Goal: Find specific page/section: Find specific page/section

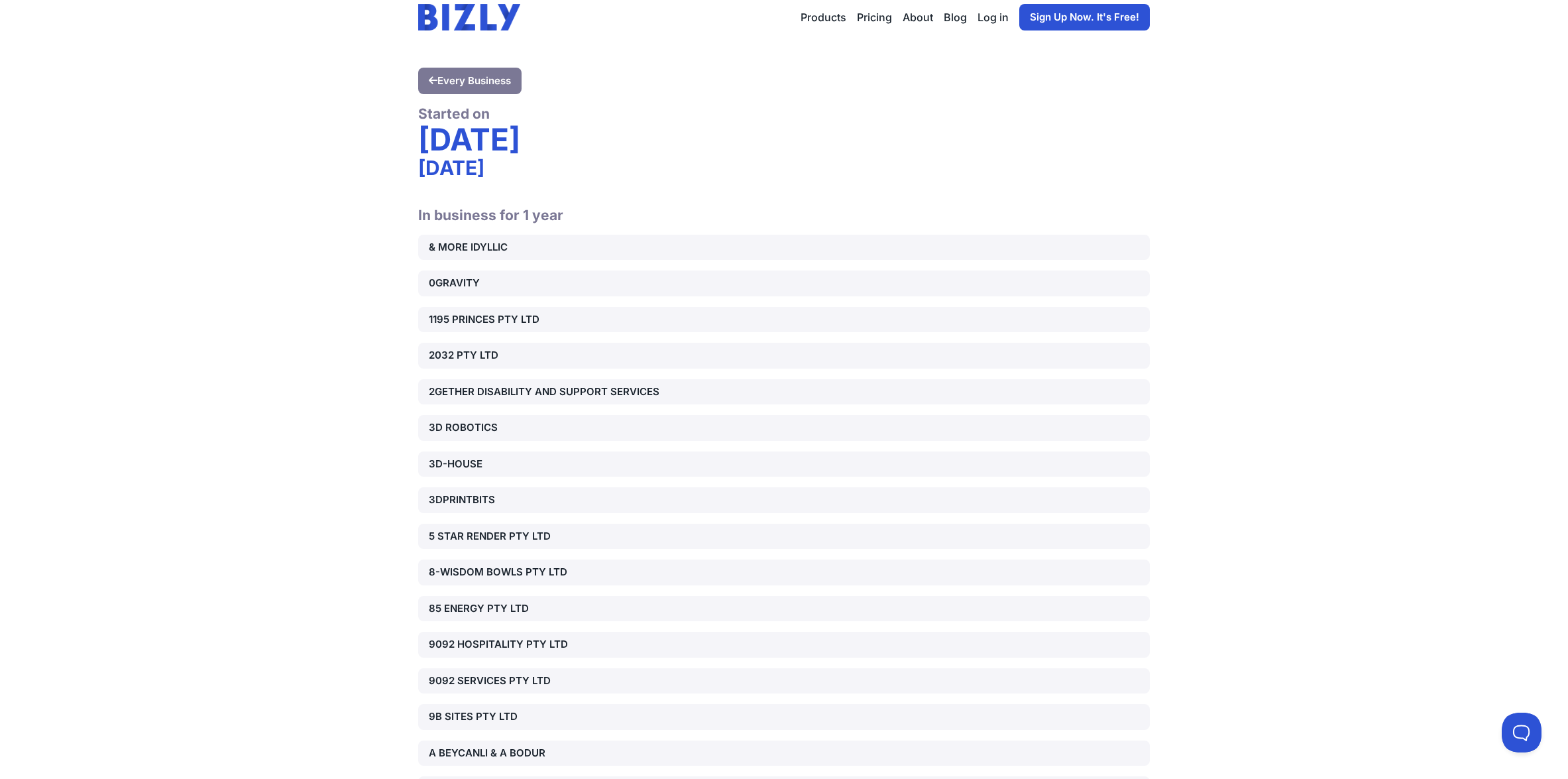
scroll to position [118410, 0]
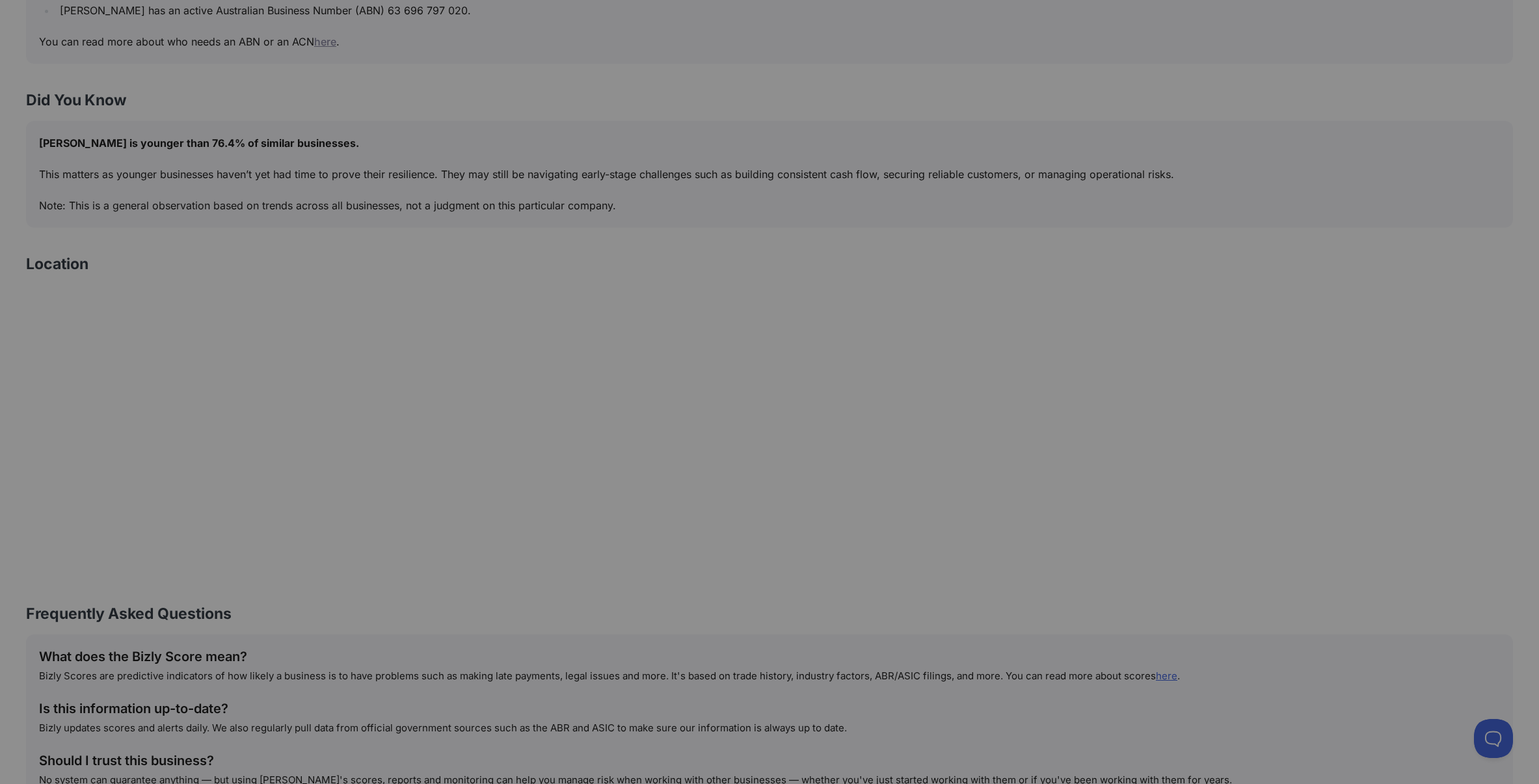
scroll to position [642, 0]
click at [1042, 419] on div at bounding box center [769, 392] width 1539 height 784
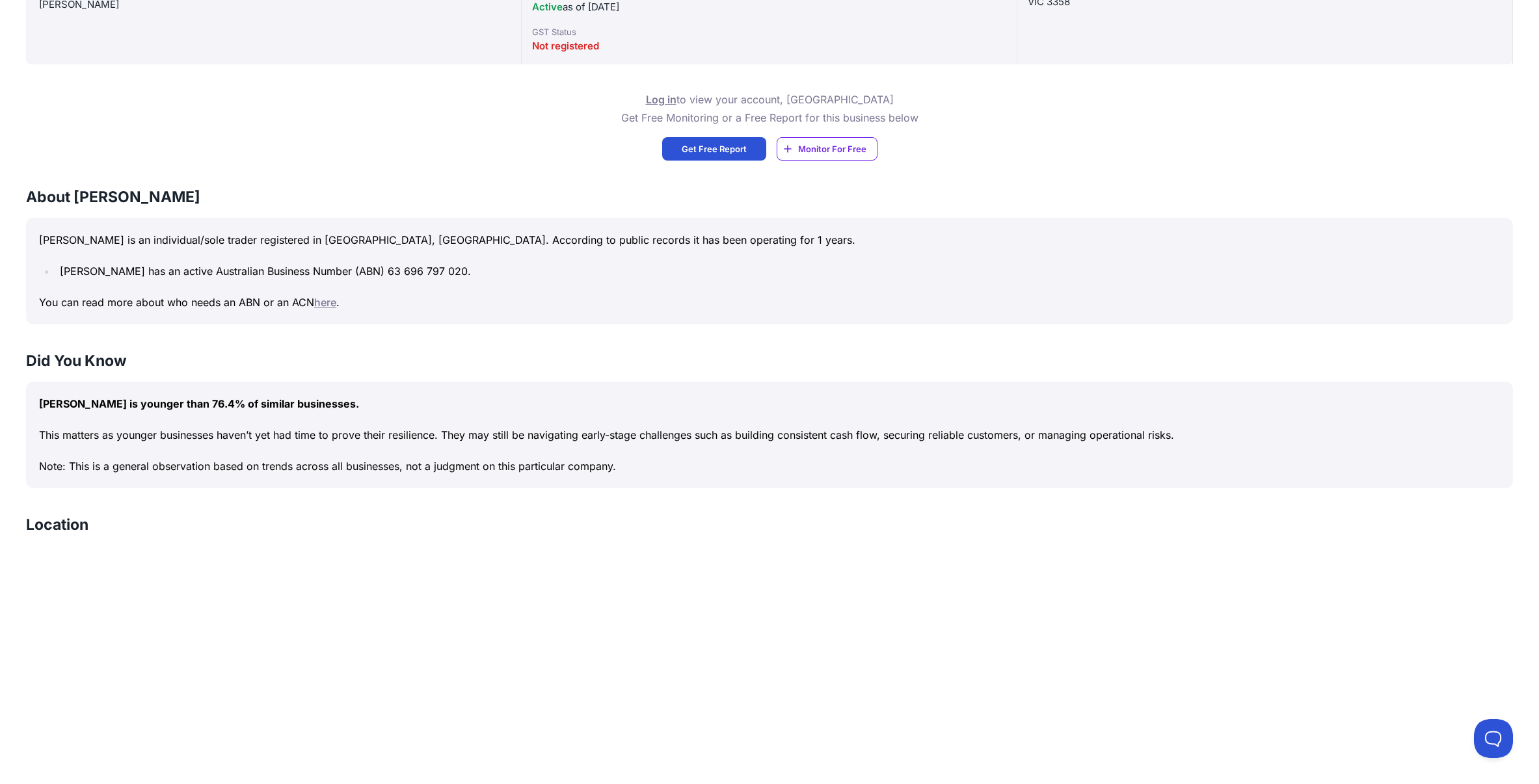
scroll to position [0, 0]
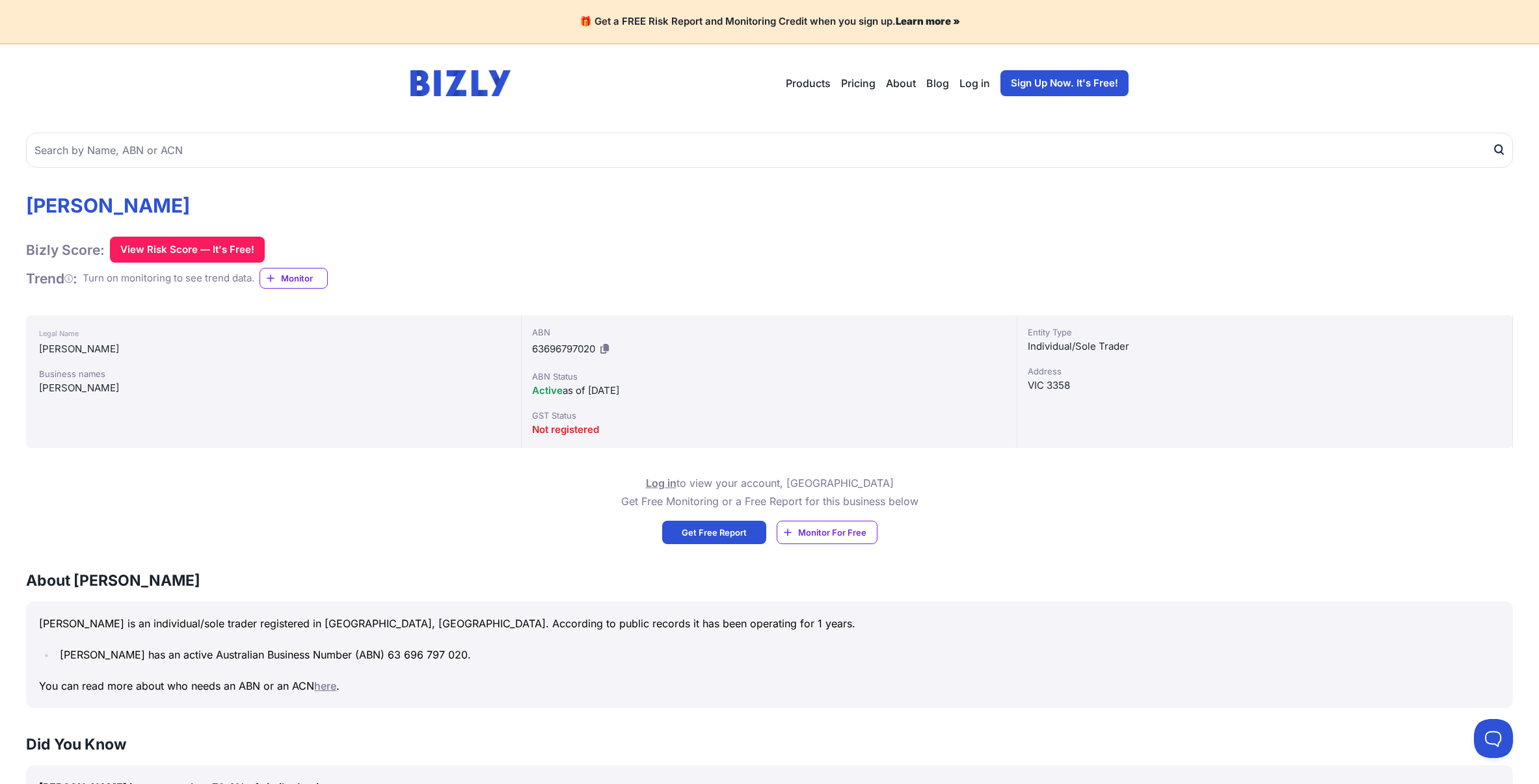
click at [449, 75] on img at bounding box center [460, 84] width 101 height 26
